Goal: Find specific page/section: Find specific page/section

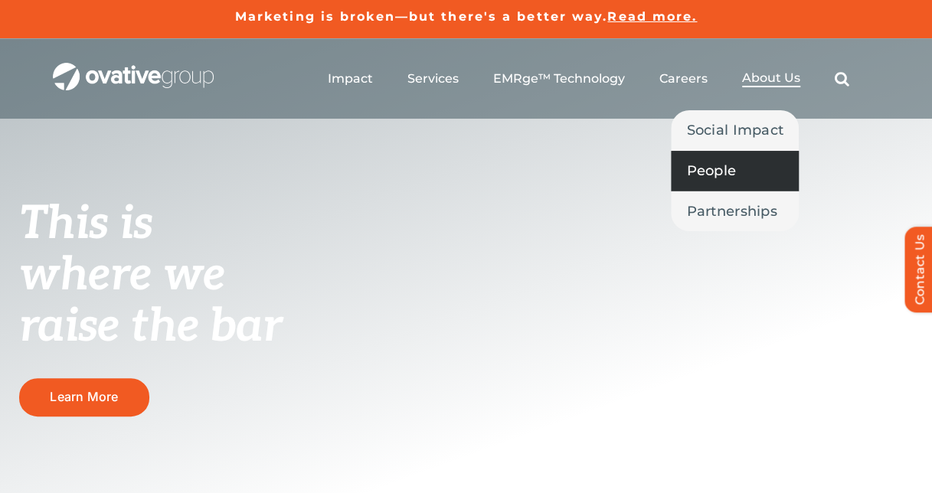
click at [736, 170] on span "People" at bounding box center [711, 170] width 50 height 21
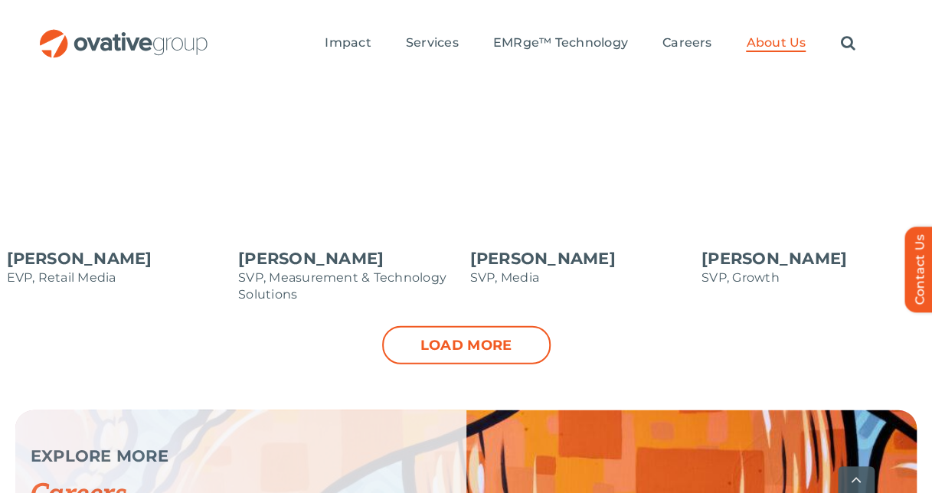
scroll to position [1838, 0]
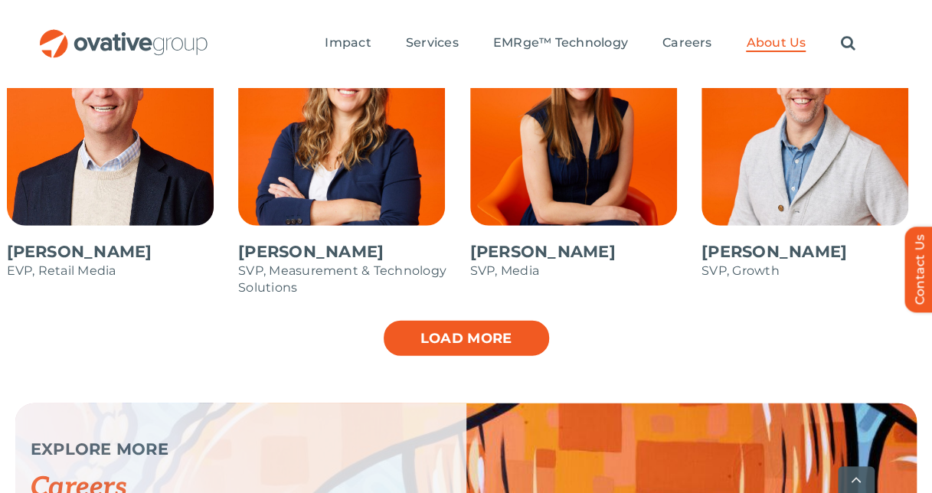
click at [443, 319] on link "Load more" at bounding box center [466, 338] width 169 height 38
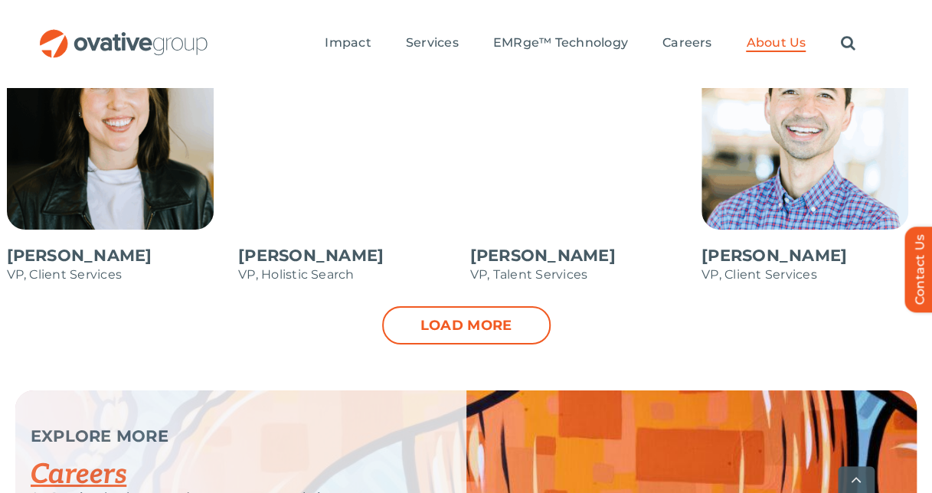
scroll to position [2451, 0]
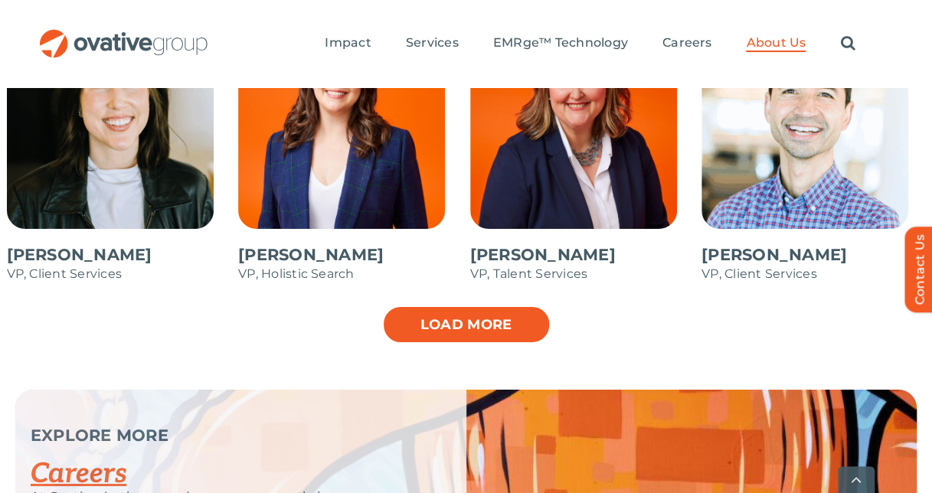
click at [440, 306] on link "Load more" at bounding box center [466, 325] width 169 height 38
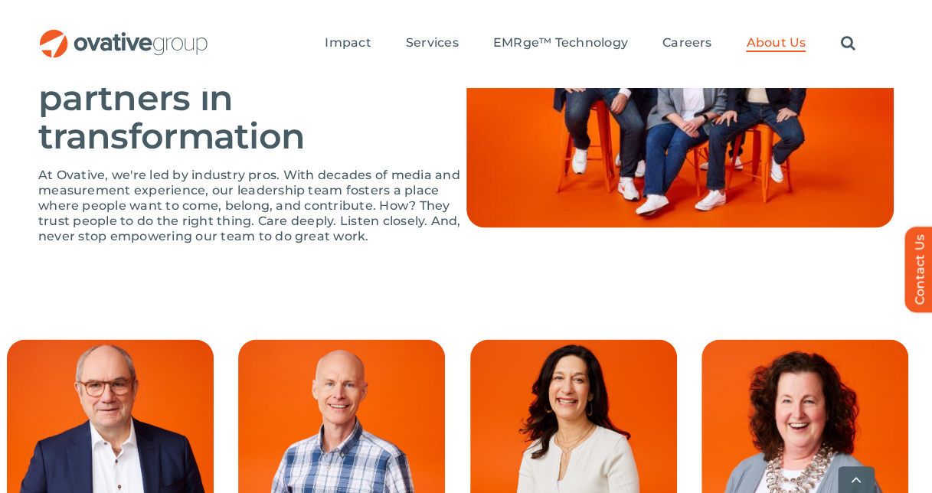
scroll to position [1455, 0]
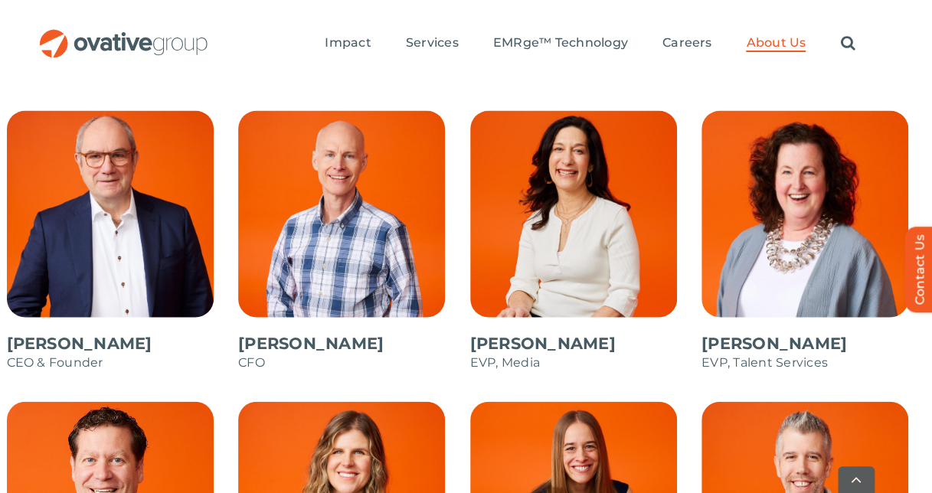
click at [147, 158] on span at bounding box center [119, 249] width 224 height 276
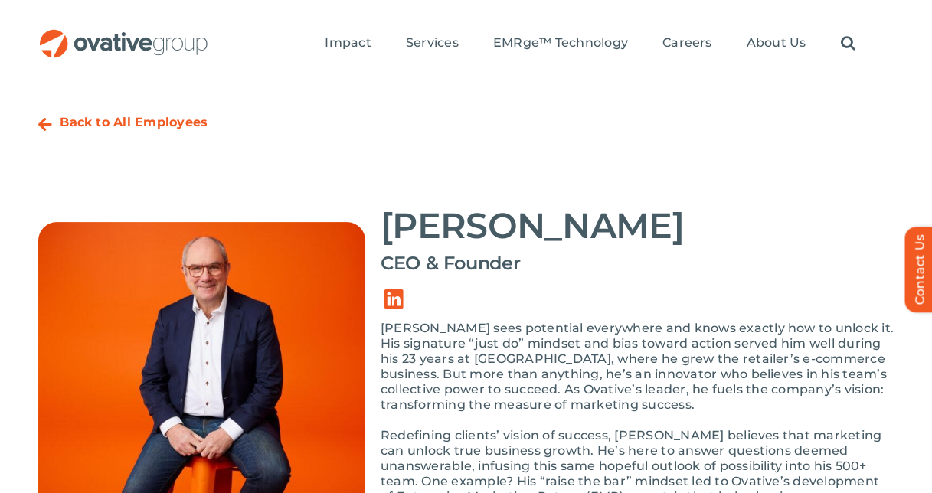
scroll to position [77, 0]
